Goal: Task Accomplishment & Management: Manage account settings

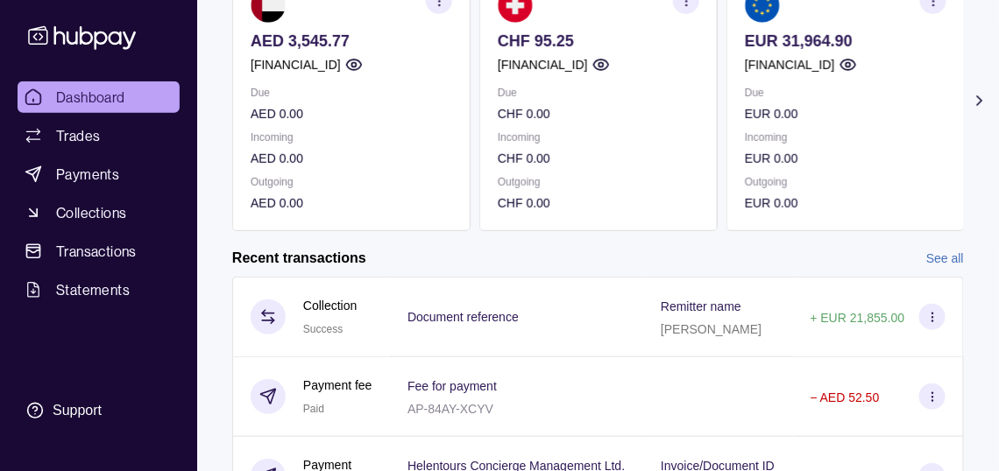
scroll to position [175, 0]
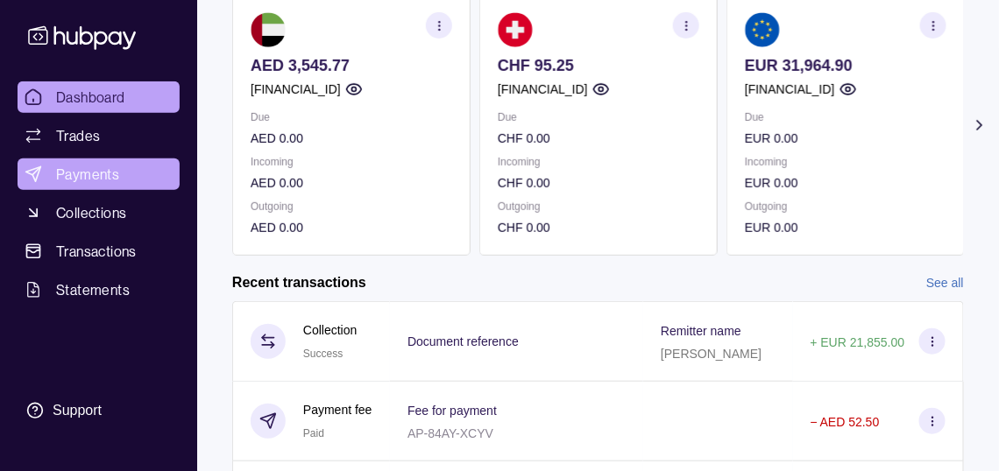
click at [119, 185] on span "Payments" at bounding box center [87, 174] width 63 height 21
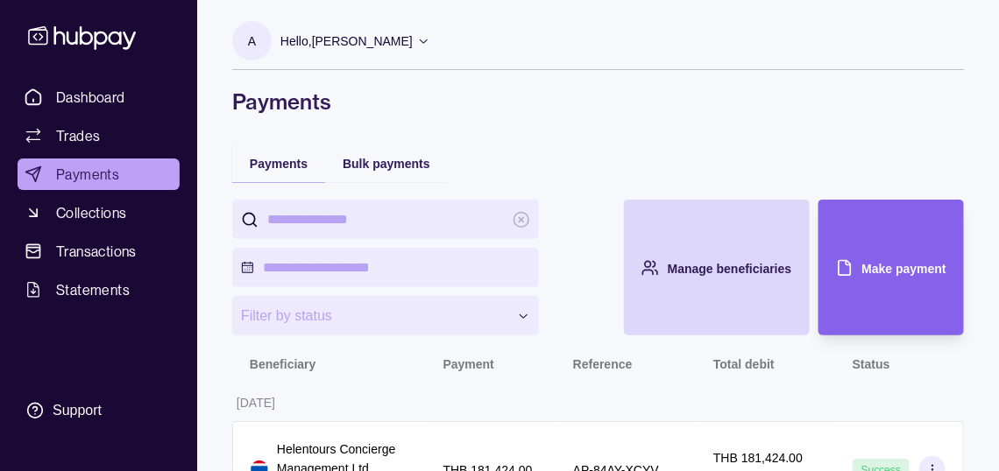
click at [413, 44] on p "Hello, [PERSON_NAME]" at bounding box center [346, 41] width 132 height 19
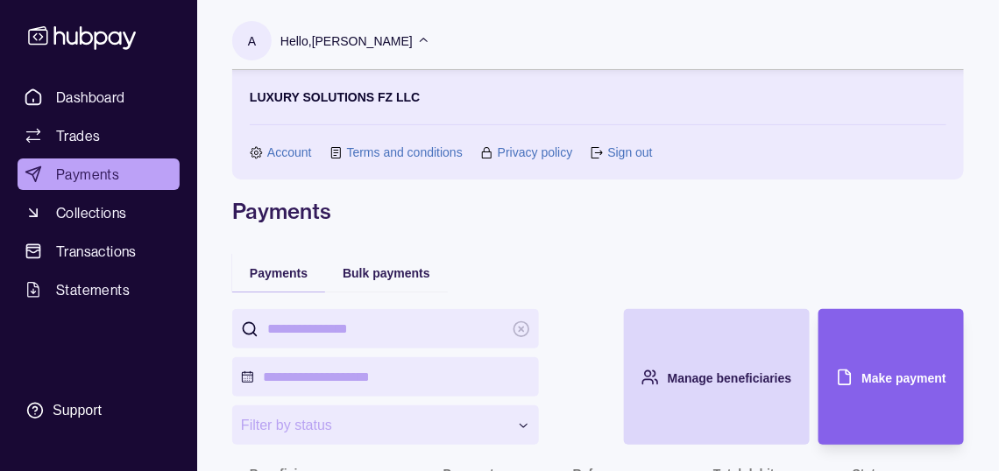
click at [633, 158] on link "Sign out" at bounding box center [629, 152] width 45 height 19
